Goal: Task Accomplishment & Management: Use online tool/utility

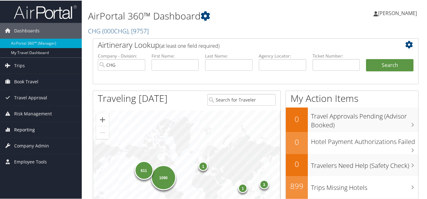
click at [25, 128] on span "Reporting" at bounding box center [24, 129] width 21 height 16
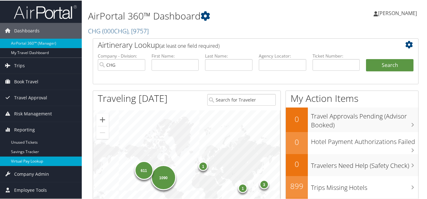
click at [33, 160] on link "Virtual Pay Lookup" at bounding box center [41, 160] width 82 height 9
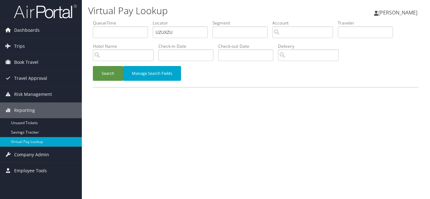
click at [93, 66] on button "Search" at bounding box center [108, 73] width 30 height 15
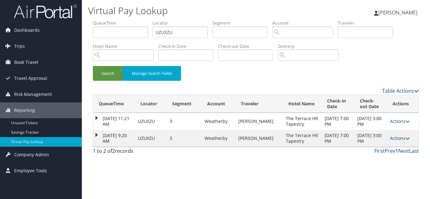
click at [405, 137] on icon at bounding box center [407, 138] width 4 height 4
click at [387, 157] on link "Logs" at bounding box center [387, 158] width 40 height 11
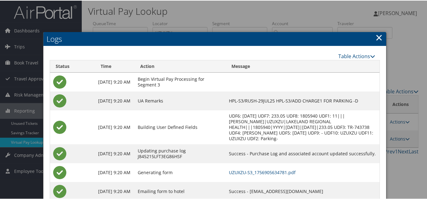
click at [378, 37] on link "×" at bounding box center [378, 37] width 7 height 13
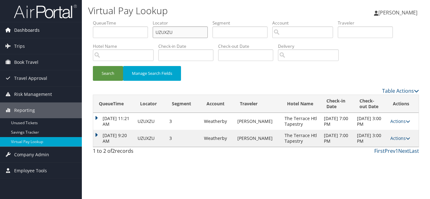
drag, startPoint x: 178, startPoint y: 34, endPoint x: 44, endPoint y: 34, distance: 134.6
click at [44, 34] on div "Dashboards AirPortal 360™ (Manager) My Travel Dashboard Trips Airtinerary® Look…" at bounding box center [215, 99] width 430 height 199
paste input "IZKPHZ"
type input "IZKPHZ"
click at [93, 66] on button "Search" at bounding box center [108, 73] width 30 height 15
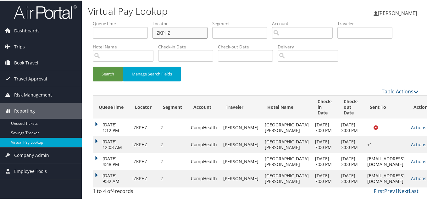
scroll to position [66, 0]
click at [426, 176] on icon at bounding box center [428, 178] width 4 height 4
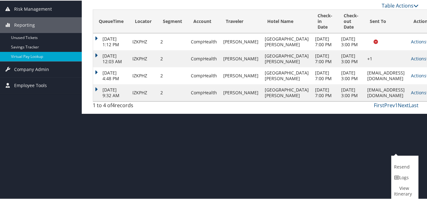
click at [408, 178] on link "Logs" at bounding box center [403, 177] width 25 height 11
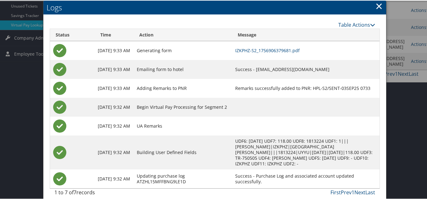
scroll to position [124, 0]
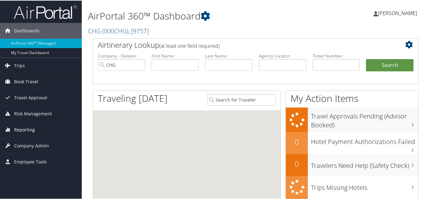
click at [24, 130] on span "Reporting" at bounding box center [24, 129] width 21 height 16
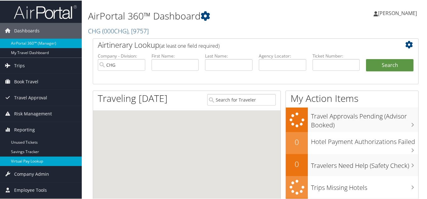
click at [25, 160] on link "Virtual Pay Lookup" at bounding box center [41, 160] width 82 height 9
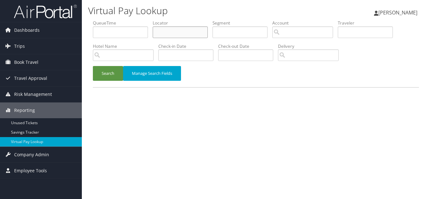
click at [185, 32] on input "text" at bounding box center [180, 32] width 55 height 12
paste input "ESAAHH"
type input "ESAAHH"
click at [93, 66] on button "Search" at bounding box center [108, 73] width 30 height 15
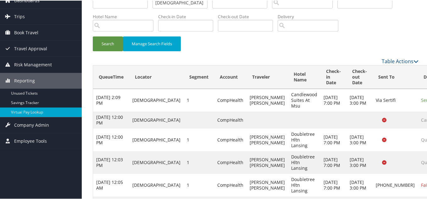
scroll to position [72, 0]
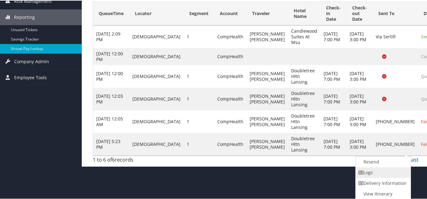
click at [379, 174] on link "Logs" at bounding box center [383, 172] width 54 height 11
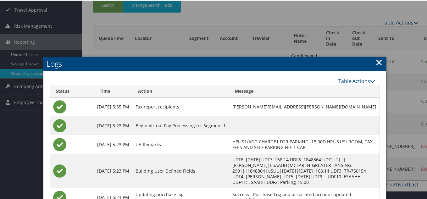
scroll to position [69, 0]
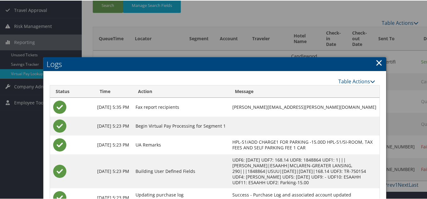
click at [376, 61] on link "×" at bounding box center [378, 62] width 7 height 13
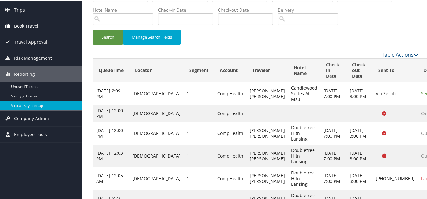
scroll to position [0, 0]
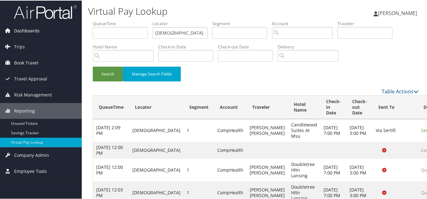
click at [28, 30] on span "Dashboards" at bounding box center [26, 30] width 25 height 16
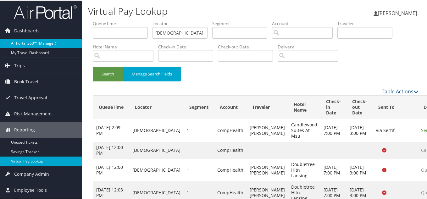
click at [31, 43] on link "AirPortal 360™ (Manager)" at bounding box center [41, 42] width 82 height 9
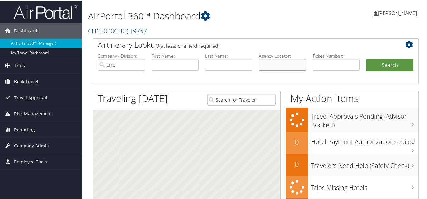
click at [278, 62] on input "text" at bounding box center [282, 64] width 47 height 12
paste input "AMLDNT"
type input "AMLDNT"
click at [366, 58] on button "Search" at bounding box center [389, 64] width 47 height 13
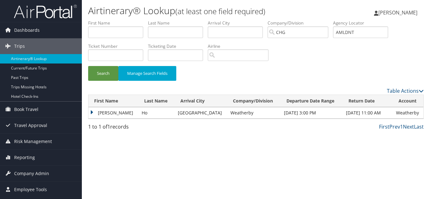
click at [91, 113] on td "[PERSON_NAME]" at bounding box center [113, 112] width 50 height 11
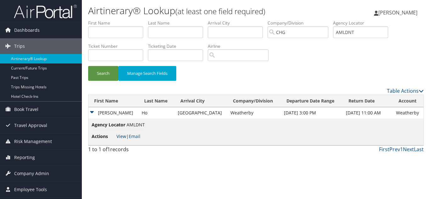
click at [124, 136] on link "View" at bounding box center [121, 136] width 10 height 6
click at [35, 58] on link "Airtinerary® Lookup" at bounding box center [41, 58] width 82 height 9
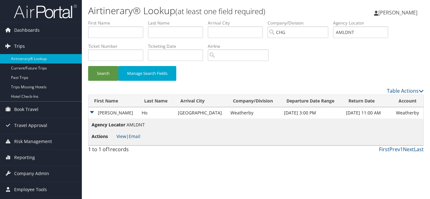
click at [19, 46] on span "Trips" at bounding box center [19, 46] width 11 height 16
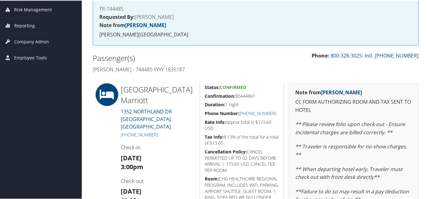
scroll to position [86, 0]
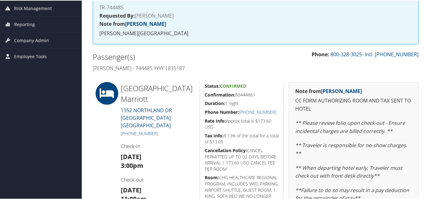
click at [240, 95] on h5 "Confirmation: 80444861" at bounding box center [242, 94] width 74 height 6
copy h5 "80444861"
drag, startPoint x: 278, startPoint y: 112, endPoint x: 246, endPoint y: 113, distance: 32.1
click at [246, 113] on div "Status: Confirmed Confirmation: 80444861 Duration: 1 night Phone Number: +1 (65…" at bounding box center [242, 170] width 84 height 179
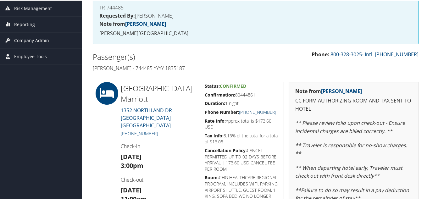
copy link "(651) 452-2000"
drag, startPoint x: 159, startPoint y: 126, endPoint x: 128, endPoint y: 128, distance: 31.8
click at [128, 130] on h5 "+1 (651) 452-2000" at bounding box center [158, 133] width 75 height 6
click at [274, 128] on h5 "Rate Info: Approx total is $173.60 USD" at bounding box center [242, 123] width 74 height 12
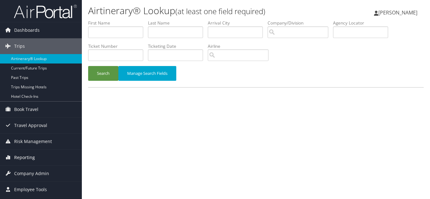
click at [28, 155] on span "Reporting" at bounding box center [24, 158] width 21 height 16
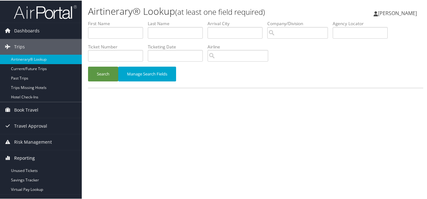
scroll to position [27, 0]
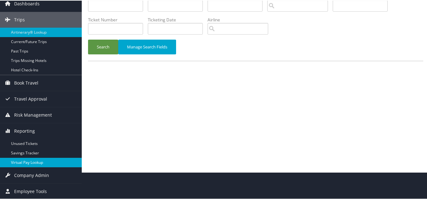
click at [29, 164] on link "Virtual Pay Lookup" at bounding box center [41, 161] width 82 height 9
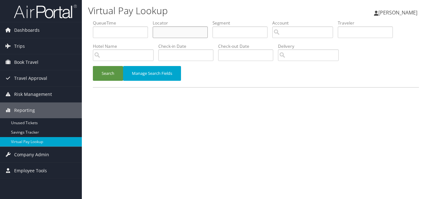
click at [179, 34] on input "text" at bounding box center [180, 32] width 55 height 12
paste input "TR-750433"
type input "TR-750433"
click at [93, 66] on button "Search" at bounding box center [108, 73] width 30 height 15
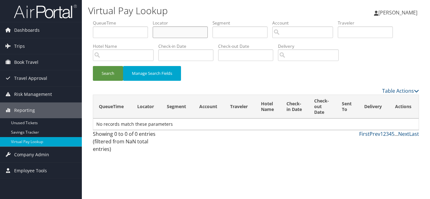
click at [168, 31] on input "text" at bounding box center [180, 32] width 55 height 12
paste input "QDGAAM"
click at [93, 66] on button "Search" at bounding box center [108, 73] width 30 height 15
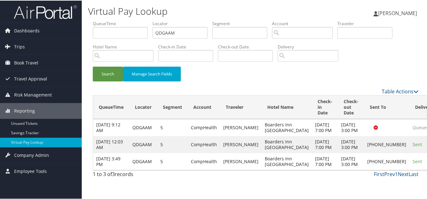
drag, startPoint x: 409, startPoint y: 174, endPoint x: 416, endPoint y: 177, distance: 7.3
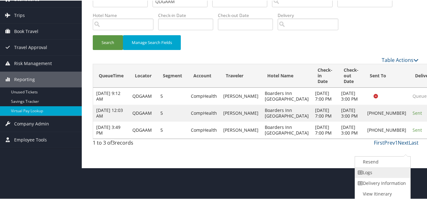
click at [375, 171] on link "Logs" at bounding box center [382, 172] width 54 height 11
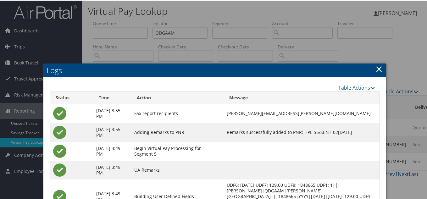
click at [378, 69] on link "×" at bounding box center [378, 68] width 7 height 13
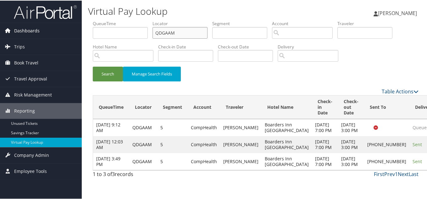
drag, startPoint x: 181, startPoint y: 33, endPoint x: 68, endPoint y: 34, distance: 113.8
click at [70, 34] on div "Dashboards AirPortal 360™ (Manager) My Travel Dashboard Trips Airtinerary® Look…" at bounding box center [215, 99] width 430 height 199
paste input "IZKPHZ"
click at [93, 66] on button "Search" at bounding box center [108, 73] width 30 height 15
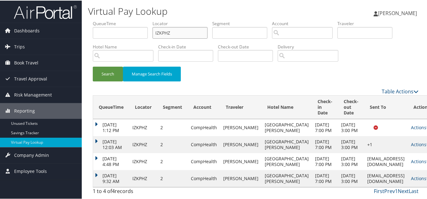
scroll to position [66, 0]
click at [426, 176] on icon at bounding box center [428, 178] width 4 height 4
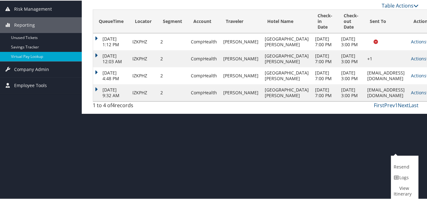
drag, startPoint x: 403, startPoint y: 177, endPoint x: 425, endPoint y: 185, distance: 24.0
click at [403, 178] on link "Logs" at bounding box center [403, 177] width 25 height 11
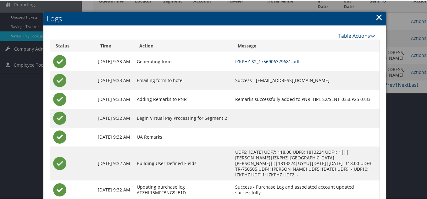
scroll to position [92, 0]
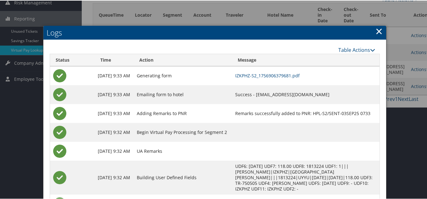
click at [376, 32] on link "×" at bounding box center [378, 30] width 7 height 13
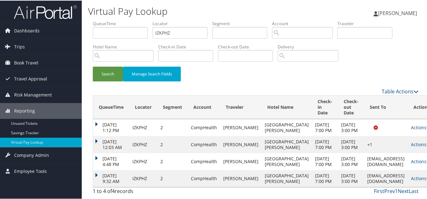
scroll to position [0, 0]
drag, startPoint x: 82, startPoint y: 31, endPoint x: 31, endPoint y: 31, distance: 51.9
click at [34, 31] on div "Dashboards AirPortal 360™ (Manager) My Travel Dashboard Trips Airtinerary® Look…" at bounding box center [215, 99] width 430 height 199
paste input "GRYUQE"
click at [93, 66] on button "Search" at bounding box center [108, 73] width 30 height 15
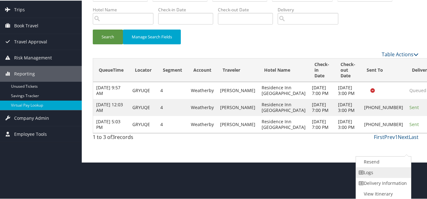
click at [375, 174] on link "Logs" at bounding box center [383, 172] width 54 height 11
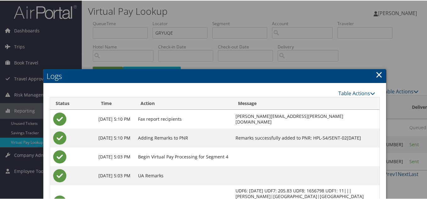
click at [381, 74] on h2 "Logs" at bounding box center [214, 76] width 343 height 14
drag, startPoint x: 379, startPoint y: 75, endPoint x: 323, endPoint y: 98, distance: 60.2
click at [378, 75] on link "×" at bounding box center [378, 74] width 7 height 13
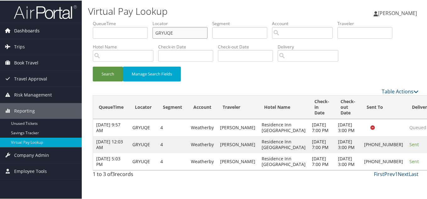
drag, startPoint x: 178, startPoint y: 36, endPoint x: 75, endPoint y: 33, distance: 102.9
click at [82, 32] on div "Virtual Pay Lookup [PERSON_NAME] [PERSON_NAME] My Settings Travel Agency Contac…" at bounding box center [256, 99] width 348 height 199
paste input "KJMHLM"
click at [93, 66] on button "Search" at bounding box center [108, 73] width 30 height 15
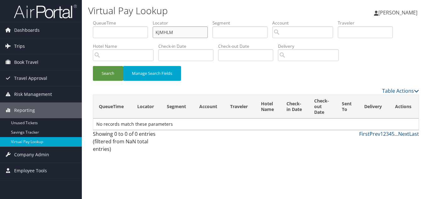
drag, startPoint x: 182, startPoint y: 27, endPoint x: 43, endPoint y: 42, distance: 140.4
click at [46, 41] on div "Dashboards AirPortal 360™ (Manager) My Travel Dashboard Trips Airtinerary® Look…" at bounding box center [215, 99] width 430 height 199
paste input "AREQLZ"
click at [93, 66] on button "Search" at bounding box center [108, 73] width 30 height 15
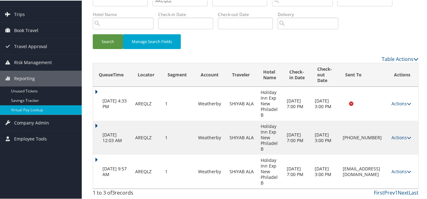
drag, startPoint x: 407, startPoint y: 170, endPoint x: 410, endPoint y: 171, distance: 3.9
click at [407, 170] on icon at bounding box center [409, 171] width 4 height 4
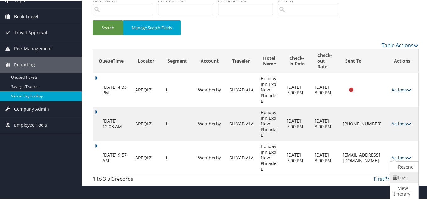
click at [405, 176] on link "Logs" at bounding box center [403, 177] width 27 height 11
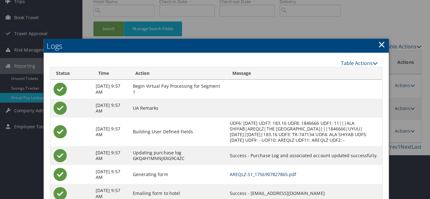
scroll to position [0, 0]
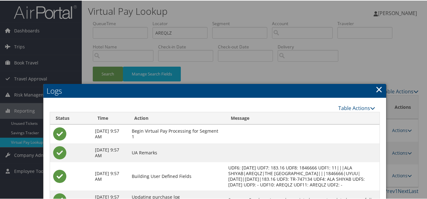
click at [377, 89] on link "×" at bounding box center [378, 88] width 7 height 13
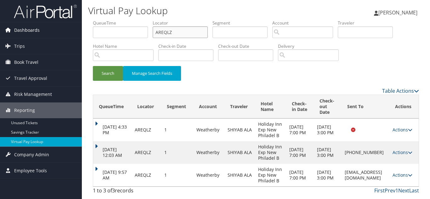
drag, startPoint x: 175, startPoint y: 32, endPoint x: 50, endPoint y: 32, distance: 124.5
click at [57, 32] on div "Dashboards AirPortal 360™ (Manager) My Travel Dashboard Trips Airtinerary® Look…" at bounding box center [215, 99] width 430 height 199
paste input "SLAWLQ"
click at [93, 66] on button "Search" at bounding box center [108, 73] width 30 height 15
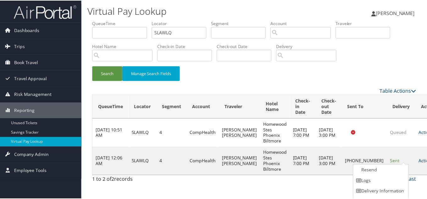
scroll to position [9, 0]
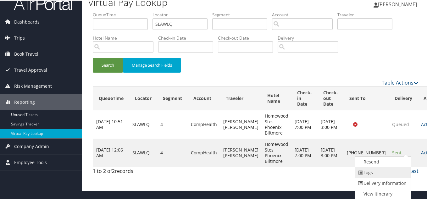
click at [387, 173] on link "Logs" at bounding box center [382, 172] width 54 height 11
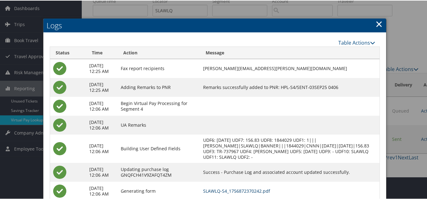
scroll to position [0, 0]
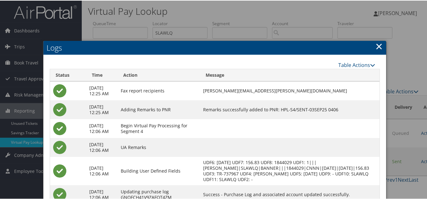
click at [379, 44] on link "×" at bounding box center [378, 45] width 7 height 13
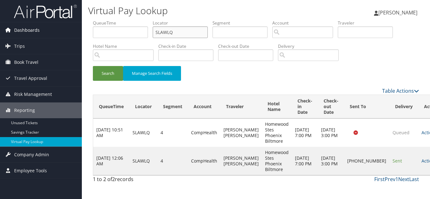
drag, startPoint x: 179, startPoint y: 32, endPoint x: 31, endPoint y: 32, distance: 148.1
click at [31, 32] on div "Dashboards AirPortal 360™ (Manager) My Travel Dashboard Trips Airtinerary® Look…" at bounding box center [215, 99] width 430 height 199
paste input "RCQWD"
click at [93, 66] on button "Search" at bounding box center [108, 73] width 30 height 15
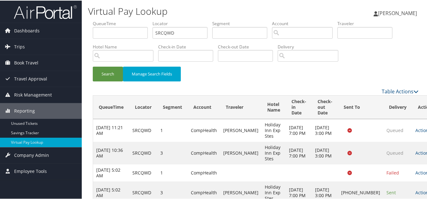
click at [251, 78] on div "Search Manage Search Fields" at bounding box center [255, 76] width 335 height 21
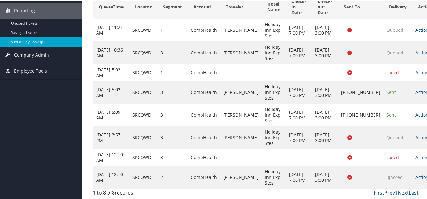
scroll to position [112, 0]
click at [412, 153] on td "Actions Resend Logs View Itinerary" at bounding box center [426, 156] width 28 height 17
click at [429, 155] on icon at bounding box center [433, 157] width 4 height 4
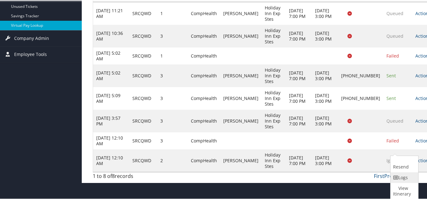
click at [402, 177] on link "Logs" at bounding box center [404, 177] width 26 height 11
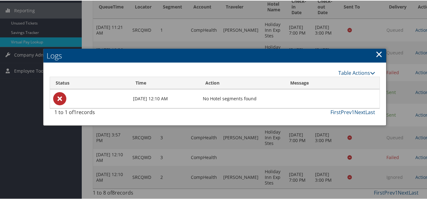
click at [376, 47] on link "×" at bounding box center [378, 53] width 7 height 13
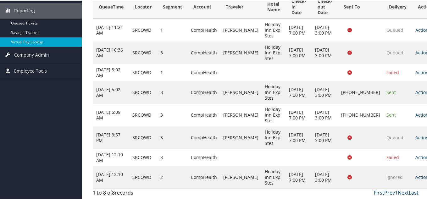
click at [429, 176] on icon at bounding box center [433, 177] width 4 height 4
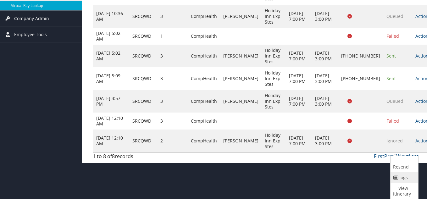
click at [402, 180] on link "Logs" at bounding box center [404, 177] width 26 height 11
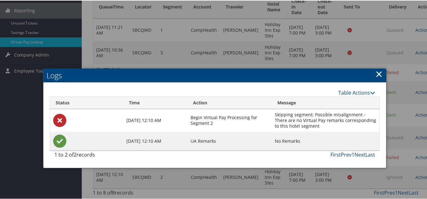
click at [377, 67] on link "×" at bounding box center [378, 73] width 7 height 13
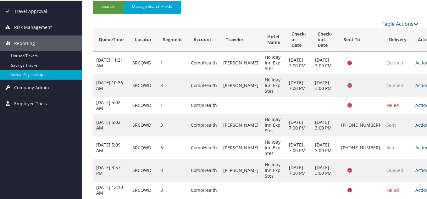
scroll to position [0, 0]
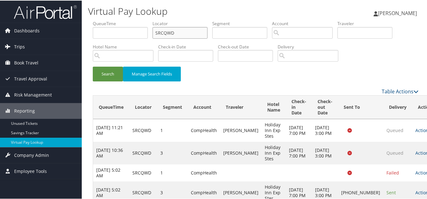
drag, startPoint x: 151, startPoint y: 34, endPoint x: 74, endPoint y: 42, distance: 77.7
click at [93, 34] on form "QueueTime Locator SRCQWD Segment Account Traveler Hotel Name Check-in Date Chec…" at bounding box center [256, 53] width 326 height 67
paste input "GJTHZM"
click at [93, 66] on button "Search" at bounding box center [108, 73] width 30 height 15
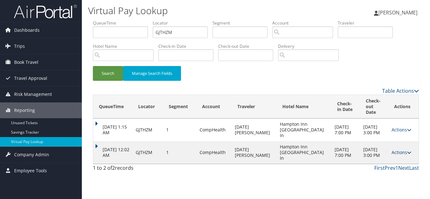
click at [398, 149] on link "Actions" at bounding box center [401, 152] width 20 height 6
click at [388, 167] on link "Logs" at bounding box center [386, 166] width 40 height 11
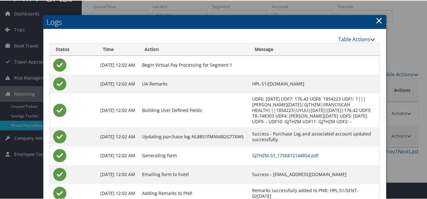
scroll to position [32, 0]
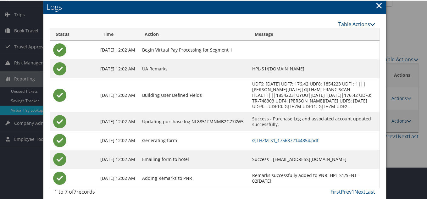
drag, startPoint x: 379, startPoint y: 5, endPoint x: 368, endPoint y: 23, distance: 20.9
click at [379, 5] on link "×" at bounding box center [378, 4] width 7 height 13
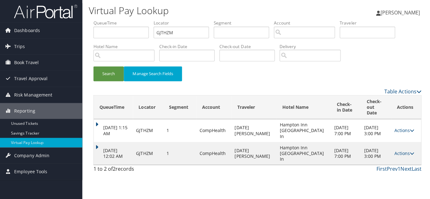
scroll to position [0, 0]
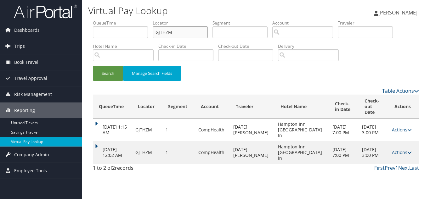
drag, startPoint x: 97, startPoint y: 41, endPoint x: 57, endPoint y: 44, distance: 40.3
click at [58, 44] on div "Dashboards AirPortal 360™ (Manager) My Travel Dashboard Trips Airtinerary® Look…" at bounding box center [215, 99] width 430 height 199
paste input "CNCCT"
click at [93, 66] on button "Search" at bounding box center [108, 73] width 30 height 15
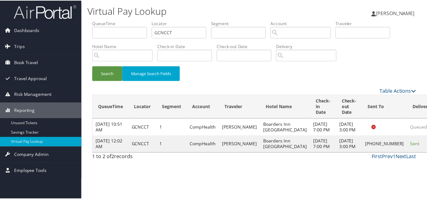
scroll to position [3, 0]
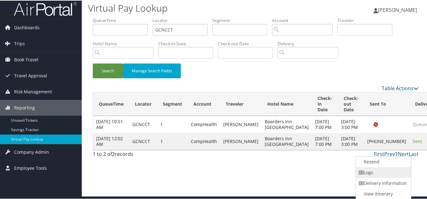
click at [378, 169] on link "Logs" at bounding box center [383, 172] width 54 height 11
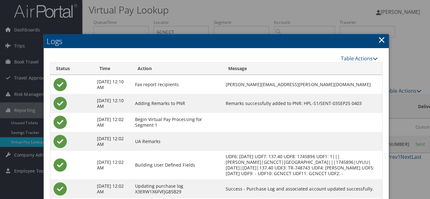
scroll to position [0, 0]
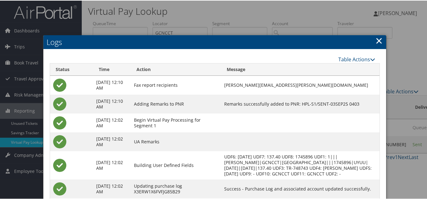
click at [375, 38] on link "×" at bounding box center [378, 40] width 7 height 13
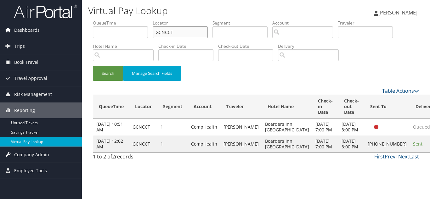
drag, startPoint x: 179, startPoint y: 32, endPoint x: 58, endPoint y: 31, distance: 120.4
click at [62, 31] on div "Dashboards AirPortal 360™ (Manager) My Travel Dashboard Trips Airtinerary® Look…" at bounding box center [215, 99] width 430 height 199
paste input "EEANJF"
click at [93, 66] on button "Search" at bounding box center [108, 73] width 30 height 15
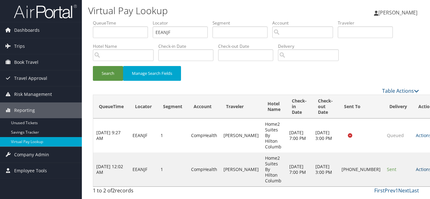
click at [429, 167] on icon at bounding box center [433, 169] width 4 height 4
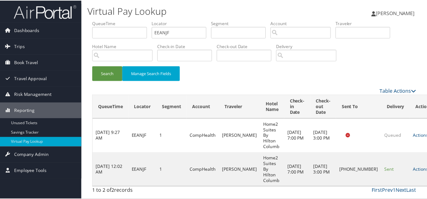
scroll to position [9, 0]
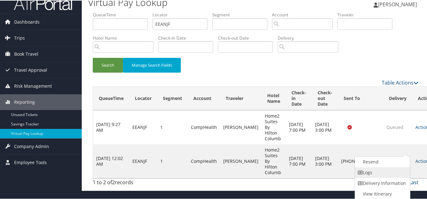
click at [369, 170] on link "Logs" at bounding box center [382, 172] width 54 height 11
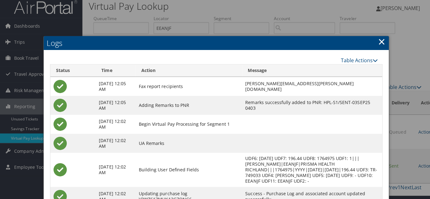
scroll to position [0, 0]
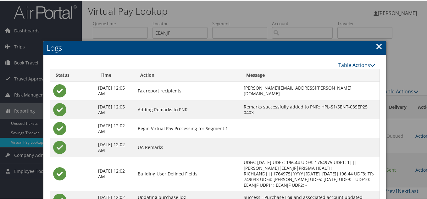
click at [377, 47] on link "×" at bounding box center [378, 45] width 7 height 13
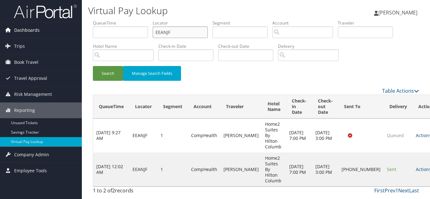
drag, startPoint x: 180, startPoint y: 34, endPoint x: 67, endPoint y: 34, distance: 112.3
click at [67, 34] on div "Dashboards AirPortal 360™ (Manager) My Travel Dashboard Trips Airtinerary® Look…" at bounding box center [215, 99] width 430 height 199
paste input "OLQRCZ"
click at [93, 66] on button "Search" at bounding box center [108, 73] width 30 height 15
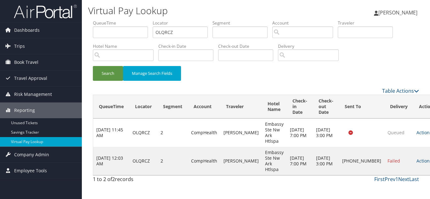
click at [429, 161] on icon at bounding box center [433, 161] width 4 height 4
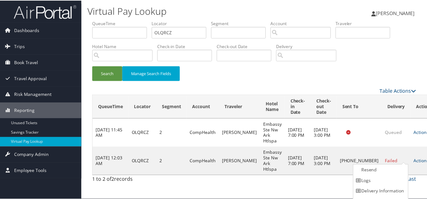
scroll to position [9, 0]
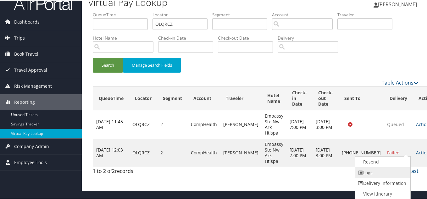
click at [387, 173] on link "Logs" at bounding box center [382, 172] width 54 height 11
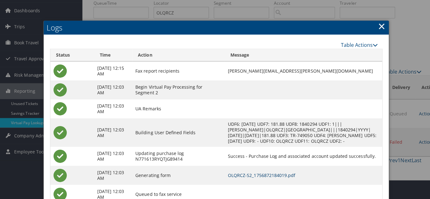
scroll to position [0, 0]
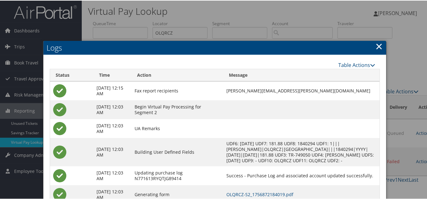
drag, startPoint x: 378, startPoint y: 45, endPoint x: 169, endPoint y: 1, distance: 213.0
click at [375, 46] on link "×" at bounding box center [378, 45] width 7 height 13
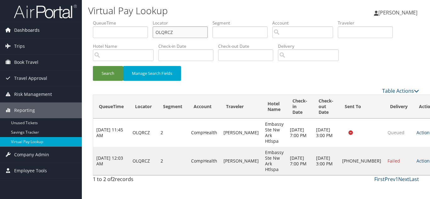
drag, startPoint x: 176, startPoint y: 31, endPoint x: 62, endPoint y: 34, distance: 114.2
click at [64, 34] on div "Dashboards AirPortal 360™ (Manager) My Travel Dashboard Trips Airtinerary® Look…" at bounding box center [215, 99] width 430 height 199
paste input "JOKELG"
click at [93, 66] on button "Search" at bounding box center [108, 73] width 30 height 15
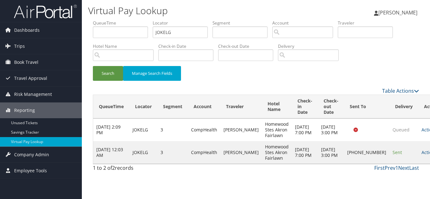
drag, startPoint x: 408, startPoint y: 155, endPoint x: 413, endPoint y: 155, distance: 5.7
click at [421, 155] on link "Actions" at bounding box center [431, 152] width 20 height 6
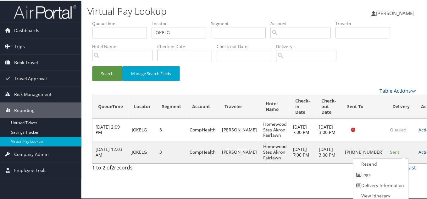
scroll to position [3, 0]
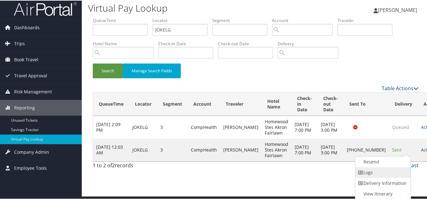
click at [381, 171] on link "Logs" at bounding box center [382, 172] width 54 height 11
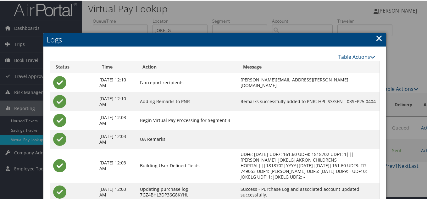
scroll to position [0, 0]
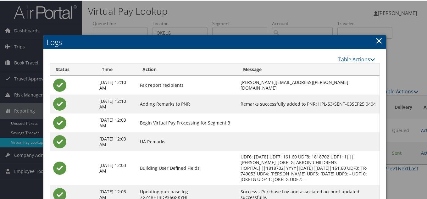
click at [375, 42] on link "×" at bounding box center [378, 40] width 7 height 13
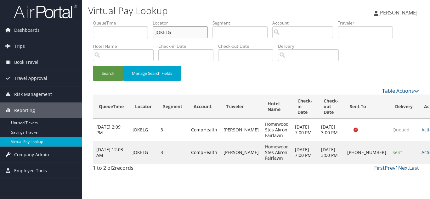
drag, startPoint x: 184, startPoint y: 34, endPoint x: 86, endPoint y: 41, distance: 98.7
click at [86, 41] on div "Virtual Pay Lookup [PERSON_NAME] [PERSON_NAME] My Settings Travel Agency Contac…" at bounding box center [256, 99] width 348 height 199
paste input "GGIWTU"
click at [93, 66] on button "Search" at bounding box center [108, 73] width 30 height 15
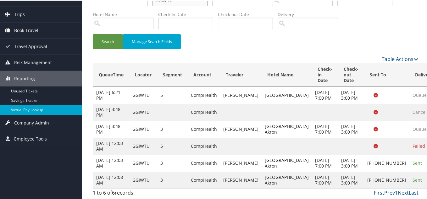
scroll to position [72, 0]
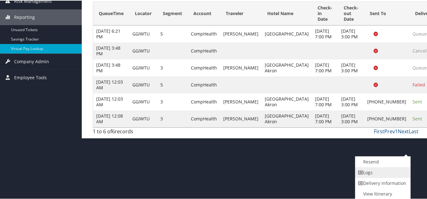
click at [369, 170] on link "Logs" at bounding box center [382, 172] width 54 height 11
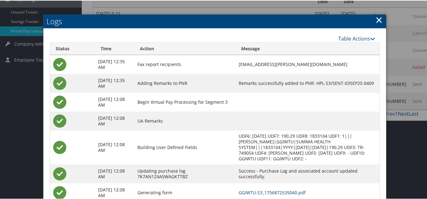
scroll to position [56, 0]
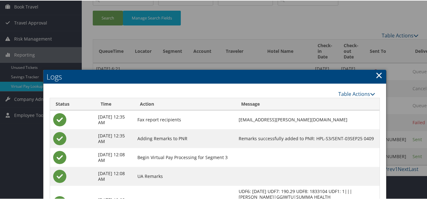
click at [379, 77] on link "×" at bounding box center [378, 74] width 7 height 13
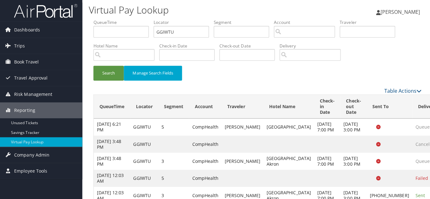
scroll to position [0, 0]
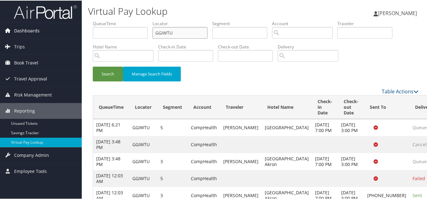
drag, startPoint x: 190, startPoint y: 32, endPoint x: 3, endPoint y: 29, distance: 186.5
click at [3, 29] on div "Dashboards AirPortal 360™ (Manager) My Travel Dashboard Trips Airtinerary® Look…" at bounding box center [215, 115] width 430 height 231
paste input "UZDLFL"
click at [93, 66] on button "Search" at bounding box center [108, 73] width 30 height 15
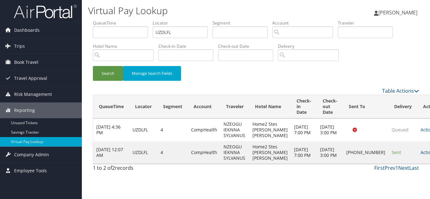
click at [420, 155] on link "Actions" at bounding box center [430, 152] width 20 height 6
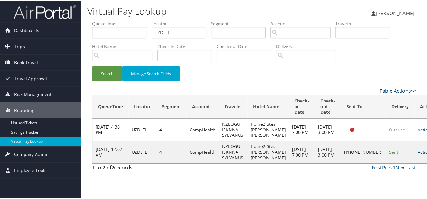
scroll to position [9, 0]
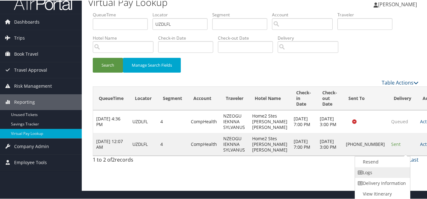
click at [372, 172] on link "Logs" at bounding box center [382, 172] width 54 height 11
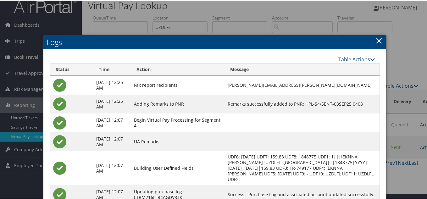
scroll to position [0, 0]
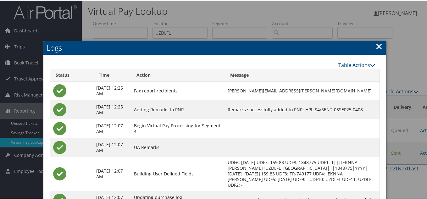
drag, startPoint x: 378, startPoint y: 46, endPoint x: 163, endPoint y: 16, distance: 216.4
click at [377, 46] on link "×" at bounding box center [378, 45] width 7 height 13
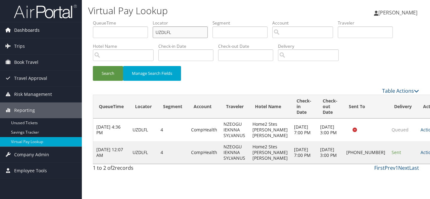
drag, startPoint x: 157, startPoint y: 31, endPoint x: 75, endPoint y: 24, distance: 82.4
click at [86, 21] on div "Virtual Pay Lookup [PERSON_NAME] [PERSON_NAME] My Settings Travel Agency Contac…" at bounding box center [256, 99] width 348 height 199
paste input "IJSEDA"
click at [93, 66] on button "Search" at bounding box center [108, 73] width 30 height 15
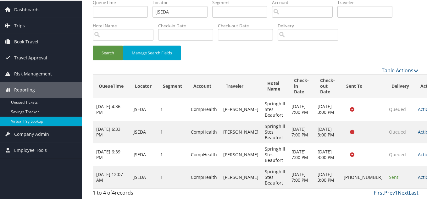
click at [418, 174] on link "Actions" at bounding box center [428, 177] width 20 height 6
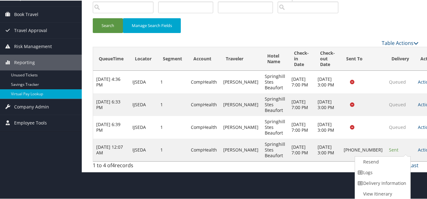
click at [376, 176] on link "Logs" at bounding box center [382, 172] width 54 height 11
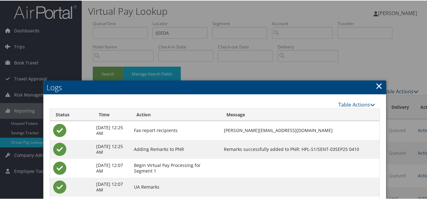
click at [377, 86] on link "×" at bounding box center [378, 85] width 7 height 13
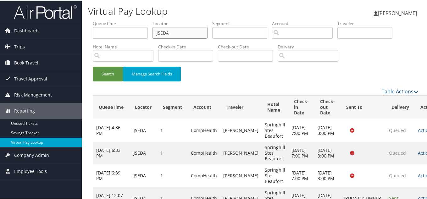
drag, startPoint x: 180, startPoint y: 34, endPoint x: 90, endPoint y: 29, distance: 90.1
click at [93, 29] on form "QueueTime Locator IJSEDA Segment Account Traveler Hotel Name Check-in Date Chec…" at bounding box center [256, 53] width 326 height 67
paste input "JTNKDV"
click at [93, 66] on button "Search" at bounding box center [108, 73] width 30 height 15
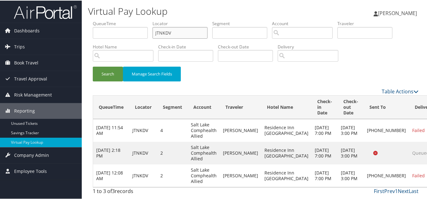
scroll to position [10, 0]
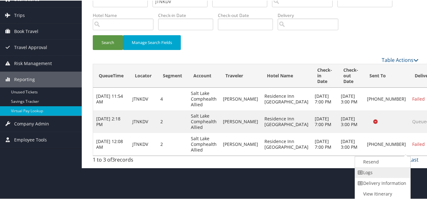
click at [391, 174] on link "Logs" at bounding box center [382, 172] width 54 height 11
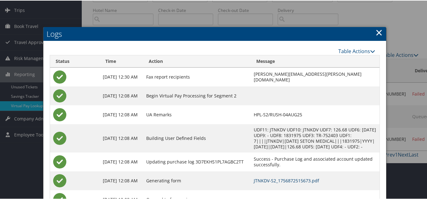
scroll to position [0, 0]
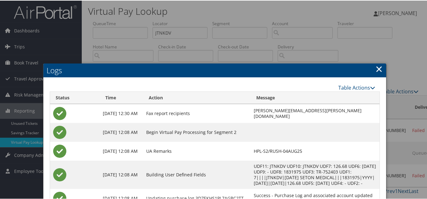
click at [376, 71] on link "×" at bounding box center [378, 68] width 7 height 13
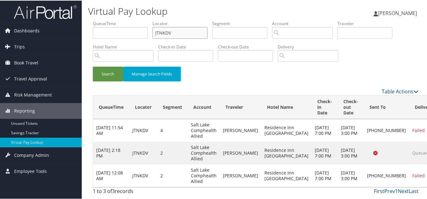
drag, startPoint x: 176, startPoint y: 32, endPoint x: 124, endPoint y: 31, distance: 52.5
click at [125, 20] on ul "QueueTime Locator JTNKDV Segment Account Traveler Hotel Name Check-in Date Chec…" at bounding box center [256, 20] width 326 height 0
paste input "ETYMPQ"
click at [93, 66] on button "Search" at bounding box center [108, 73] width 30 height 15
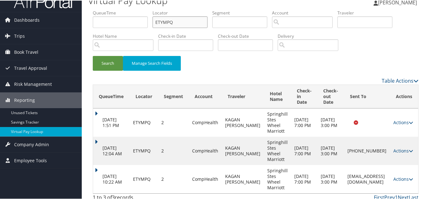
scroll to position [15, 0]
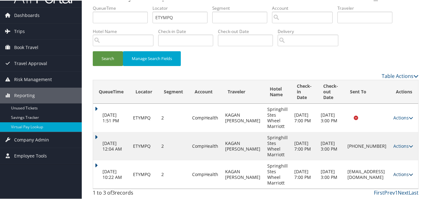
click at [410, 175] on icon at bounding box center [411, 174] width 4 height 4
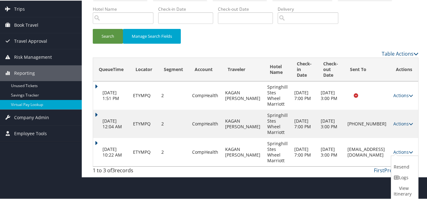
click at [401, 180] on link "Logs" at bounding box center [403, 177] width 25 height 11
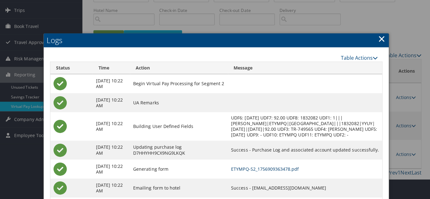
scroll to position [0, 0]
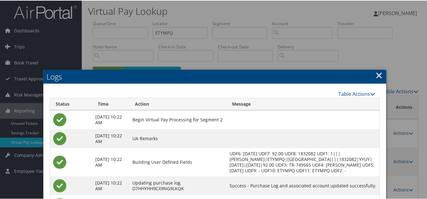
click at [380, 75] on link "×" at bounding box center [378, 74] width 7 height 13
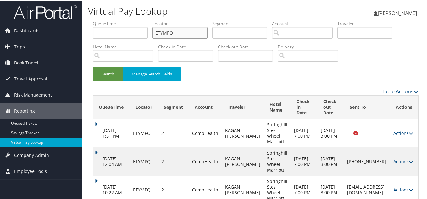
drag, startPoint x: 176, startPoint y: 33, endPoint x: 100, endPoint y: 33, distance: 76.4
click at [100, 20] on ul "QueueTime Locator ETYMPQ Segment Account Traveler Hotel Name Check-in Date Chec…" at bounding box center [256, 20] width 326 height 0
paste input "INERGB"
click at [93, 66] on button "Search" at bounding box center [108, 73] width 30 height 15
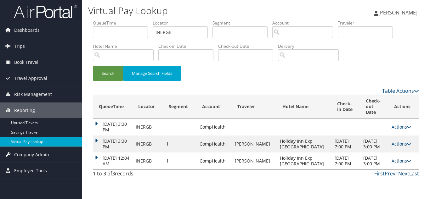
click at [407, 163] on icon at bounding box center [409, 161] width 4 height 4
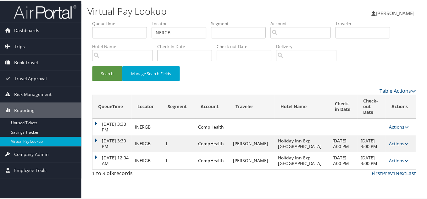
scroll to position [7, 0]
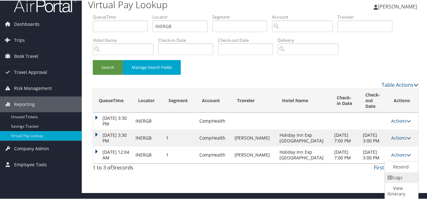
click at [399, 178] on link "Logs" at bounding box center [401, 177] width 32 height 11
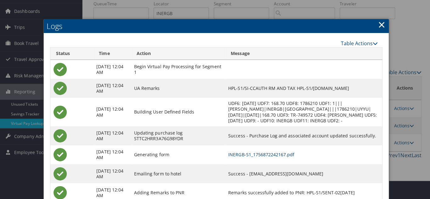
scroll to position [0, 0]
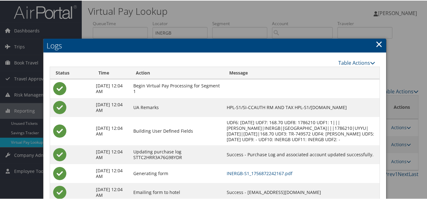
click at [376, 44] on link "×" at bounding box center [378, 43] width 7 height 13
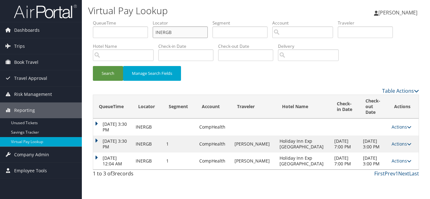
drag, startPoint x: 191, startPoint y: 33, endPoint x: 54, endPoint y: 20, distance: 137.0
click at [61, 19] on div "Dashboards AirPortal 360™ (Manager) My Travel Dashboard Trips Airtinerary® Look…" at bounding box center [215, 99] width 430 height 199
paste input "HBUWFN"
click at [93, 66] on button "Search" at bounding box center [108, 73] width 30 height 15
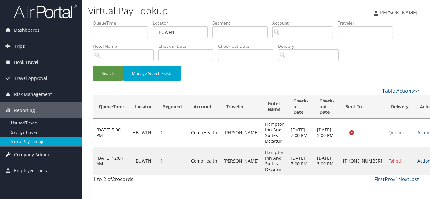
click at [417, 158] on link "Actions" at bounding box center [427, 161] width 20 height 6
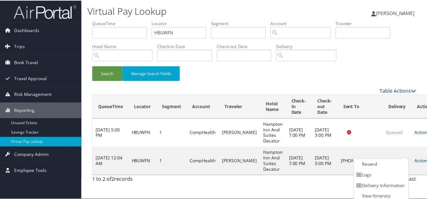
scroll to position [3, 0]
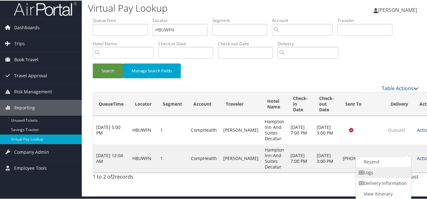
click at [381, 172] on link "Logs" at bounding box center [383, 172] width 54 height 11
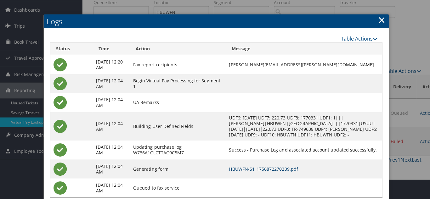
scroll to position [0, 0]
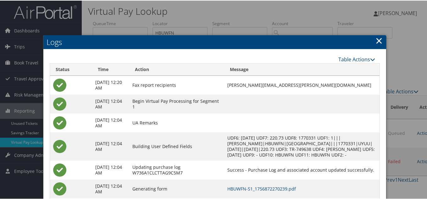
click at [375, 39] on link "×" at bounding box center [378, 40] width 7 height 13
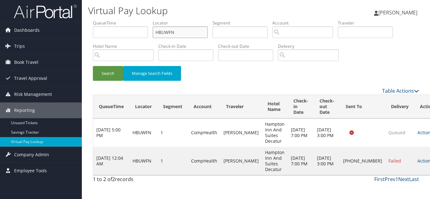
drag, startPoint x: 156, startPoint y: 33, endPoint x: 46, endPoint y: 21, distance: 110.6
click at [46, 21] on div "Dashboards AirPortal 360™ (Manager) My Travel Dashboard Trips Airtinerary® Look…" at bounding box center [215, 99] width 430 height 199
paste input "KZYPEK"
click at [93, 66] on button "Search" at bounding box center [108, 73] width 30 height 15
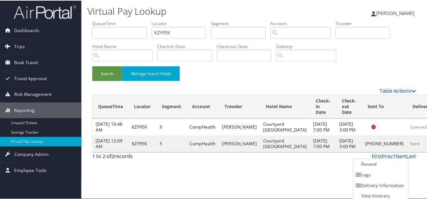
scroll to position [3, 0]
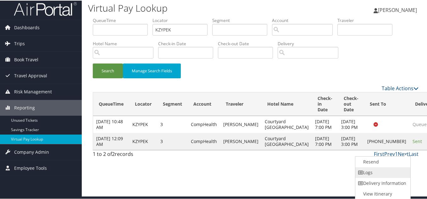
click at [378, 173] on link "Logs" at bounding box center [382, 172] width 54 height 11
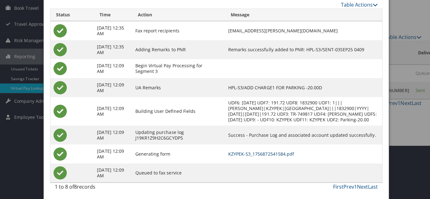
scroll to position [0, 0]
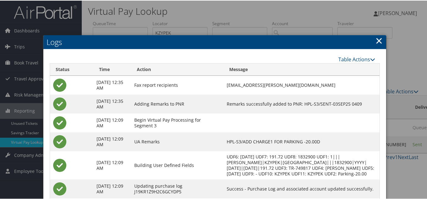
drag, startPoint x: 374, startPoint y: 39, endPoint x: 382, endPoint y: 43, distance: 9.6
click at [375, 39] on link "×" at bounding box center [378, 40] width 7 height 13
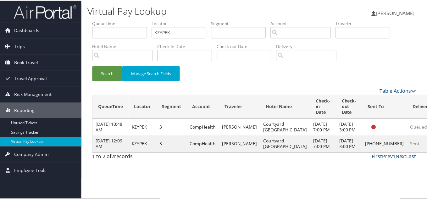
scroll to position [3, 0]
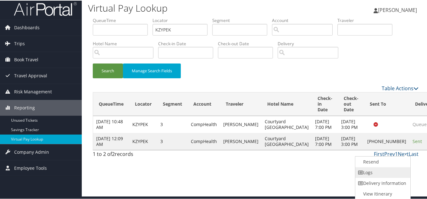
click at [374, 172] on link "Logs" at bounding box center [382, 172] width 54 height 11
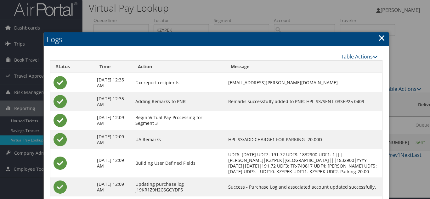
scroll to position [0, 0]
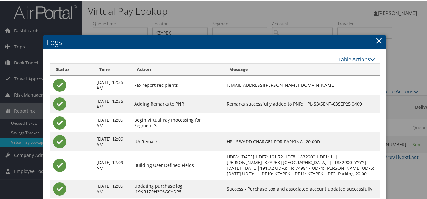
click at [377, 39] on link "×" at bounding box center [378, 40] width 7 height 13
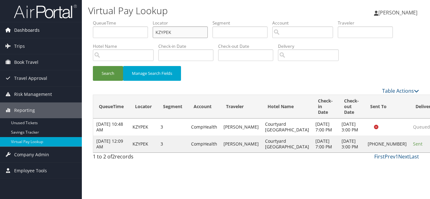
drag, startPoint x: 149, startPoint y: 35, endPoint x: 25, endPoint y: 34, distance: 123.9
click at [31, 34] on div "Dashboards AirPortal 360™ (Manager) My Travel Dashboard Trips Airtinerary® Look…" at bounding box center [215, 99] width 430 height 199
paste input "GUNDNW"
click at [93, 66] on button "Search" at bounding box center [108, 73] width 30 height 15
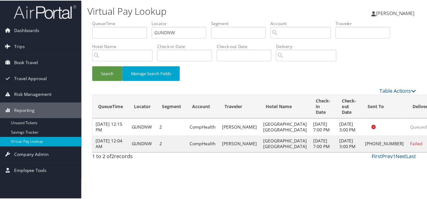
scroll to position [9, 0]
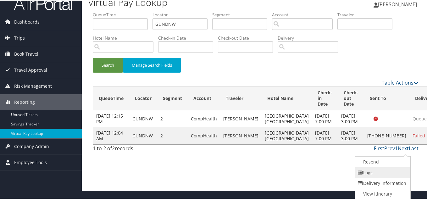
click at [382, 174] on link "Logs" at bounding box center [382, 172] width 54 height 11
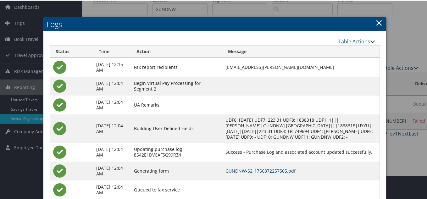
scroll to position [0, 0]
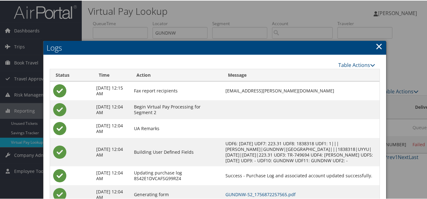
click at [377, 45] on link "×" at bounding box center [378, 45] width 7 height 13
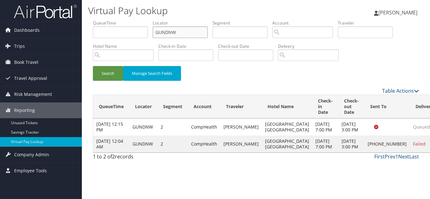
drag, startPoint x: 149, startPoint y: 32, endPoint x: 94, endPoint y: 31, distance: 55.0
click at [109, 20] on ul "QueueTime Locator GUNDNW Segment Account Traveler Hotel Name Check-in Date Chec…" at bounding box center [256, 20] width 326 height 0
paste input "EXJEET"
type input "EXJEET"
click at [93, 66] on button "Search" at bounding box center [108, 73] width 30 height 15
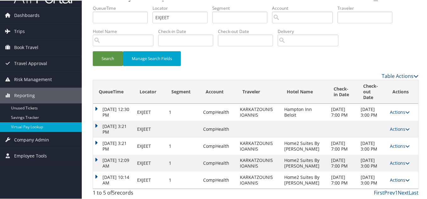
click at [401, 176] on link "Actions" at bounding box center [400, 179] width 20 height 6
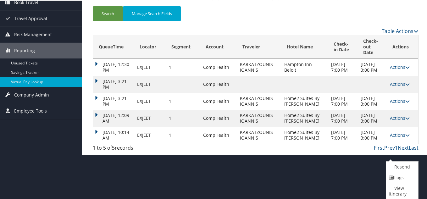
drag, startPoint x: 389, startPoint y: 177, endPoint x: 422, endPoint y: 181, distance: 33.0
click at [389, 177] on icon at bounding box center [392, 177] width 6 height 4
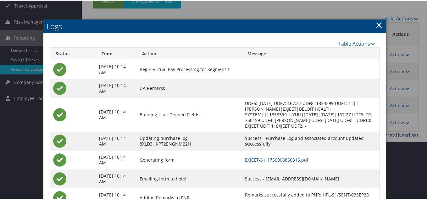
scroll to position [98, 0]
